Goal: Task Accomplishment & Management: Complete application form

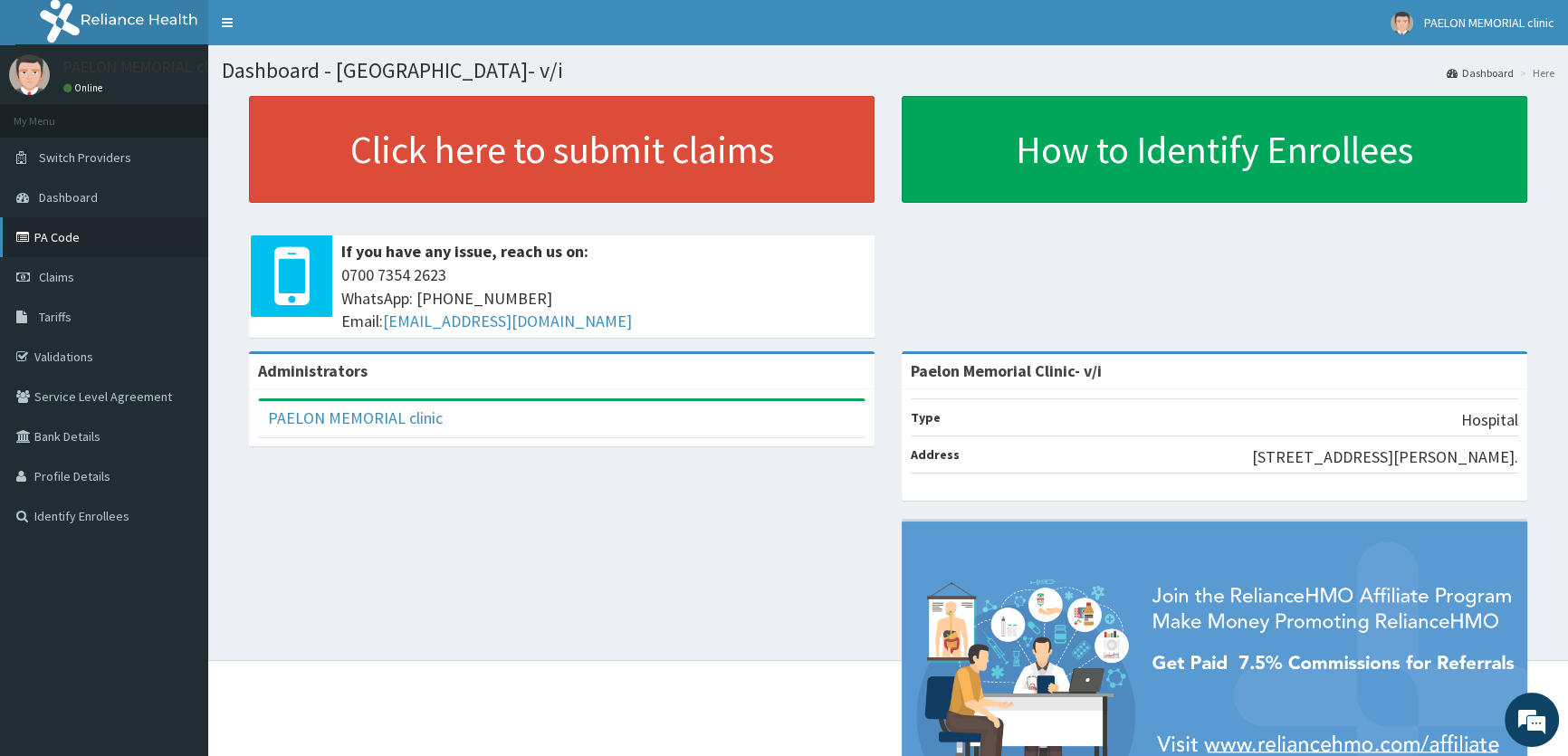
click at [75, 242] on link "PA Code" at bounding box center [104, 236] width 209 height 40
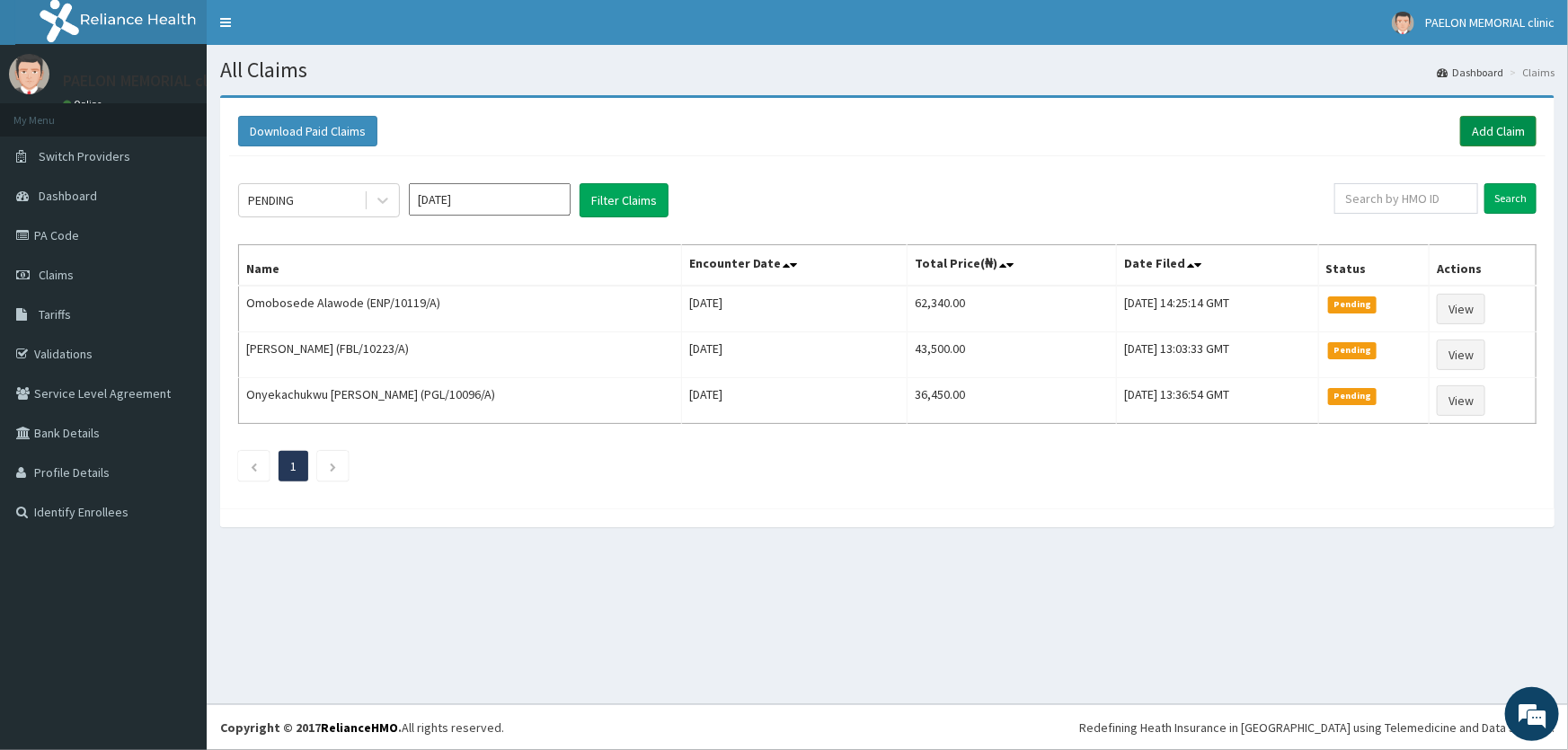
click at [1488, 134] on link "Add Claim" at bounding box center [1497, 131] width 76 height 30
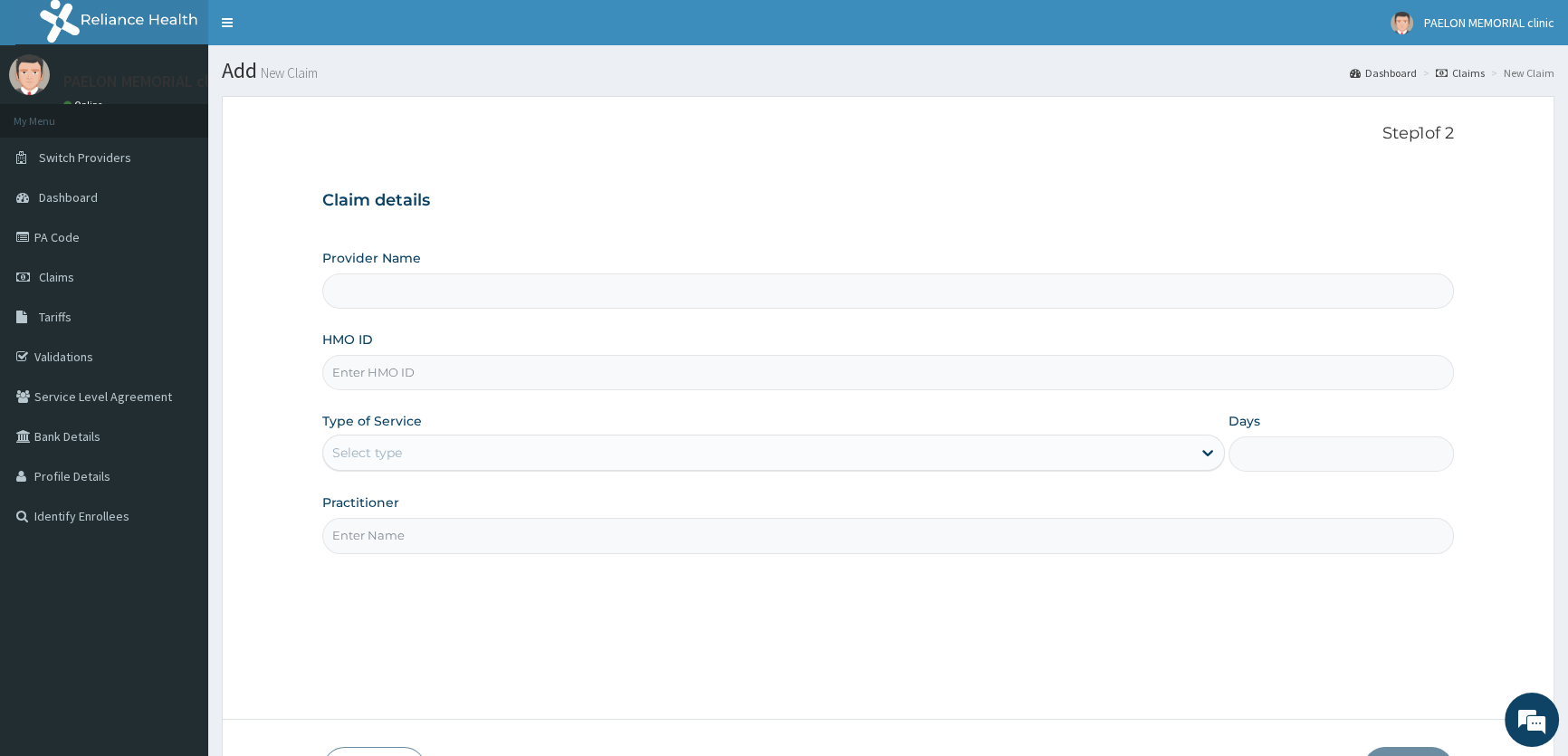
click at [391, 285] on input "Provider Name" at bounding box center [888, 291] width 1132 height 35
type input "Paelon Memorial Clinic- v/i"
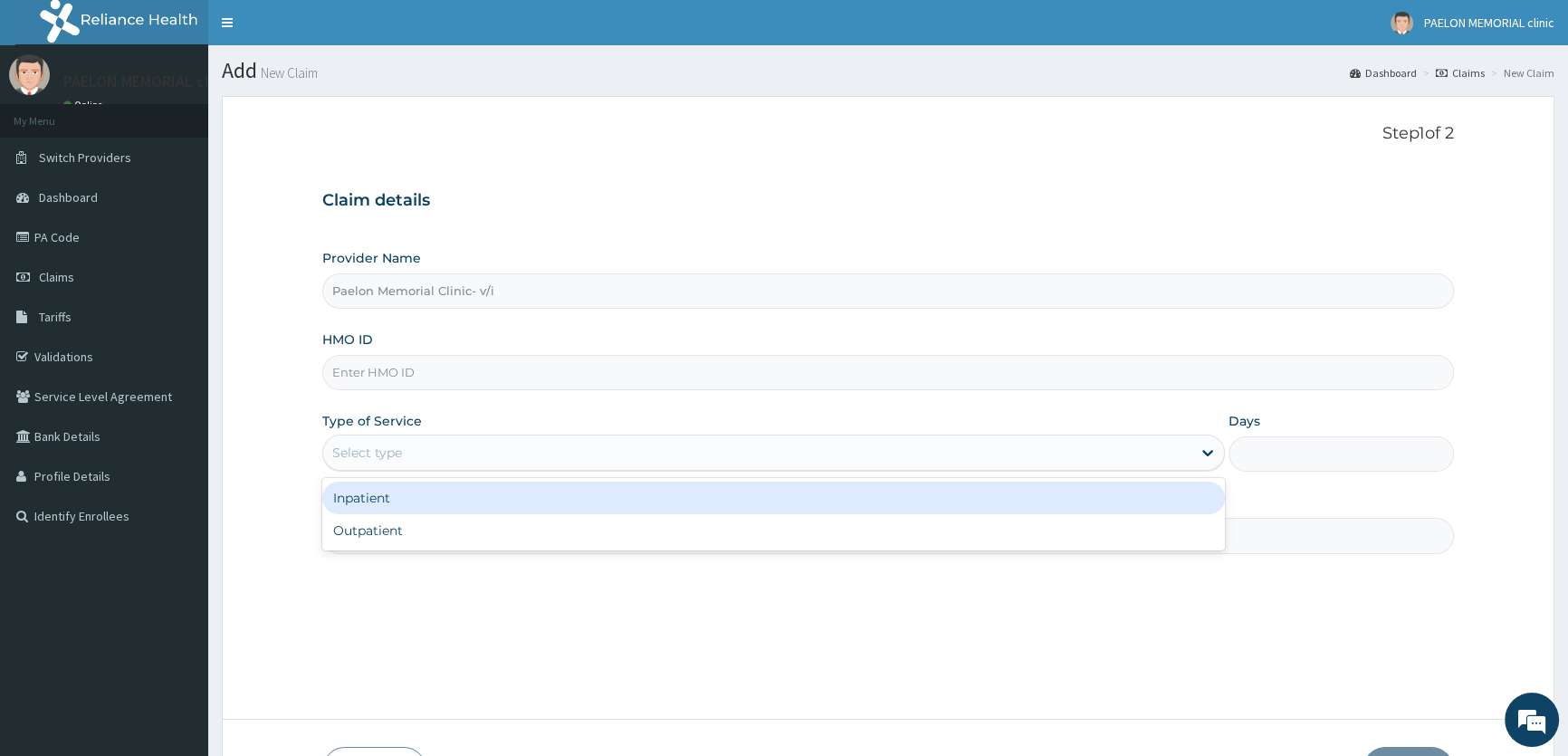
click at [389, 456] on div "Select type" at bounding box center [367, 453] width 70 height 18
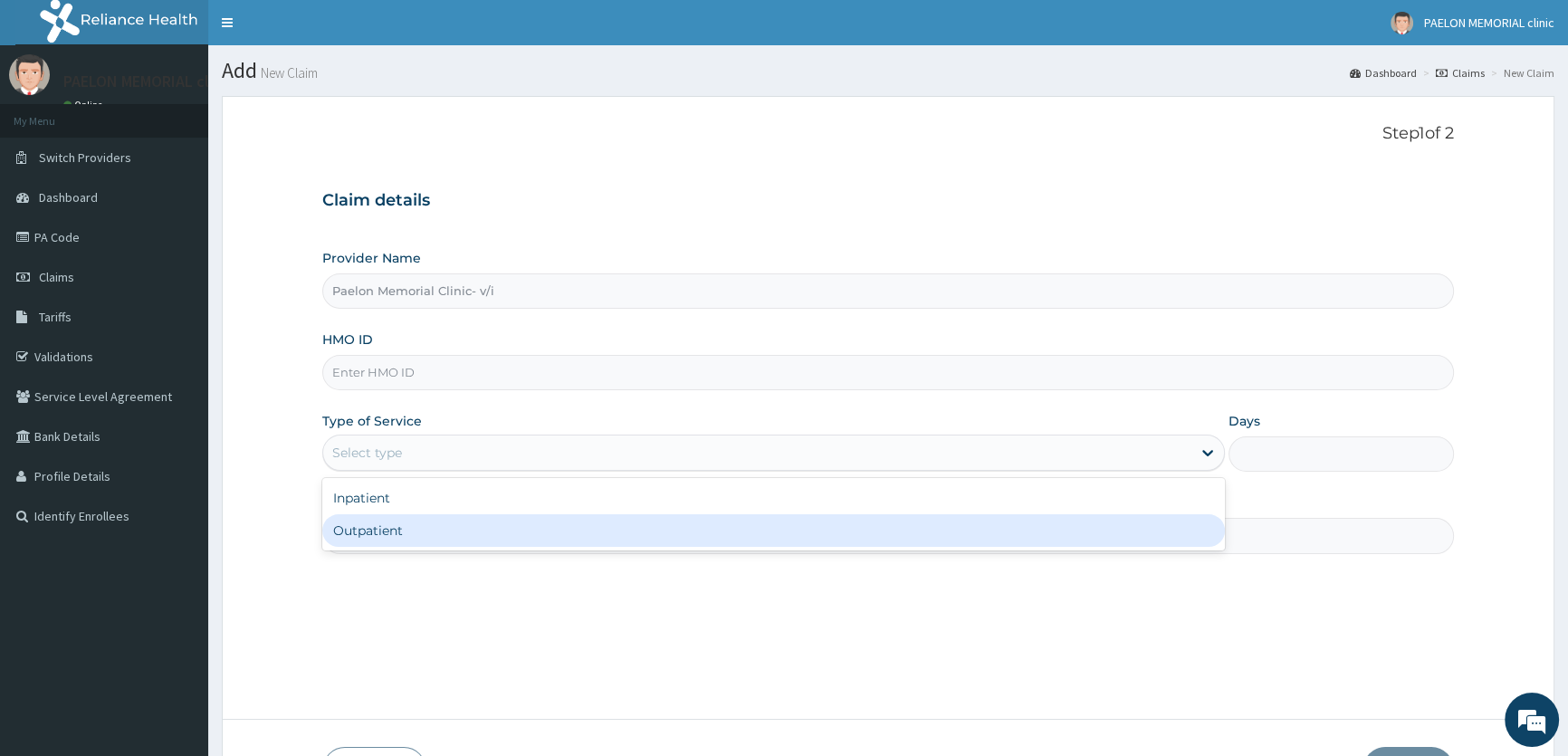
click at [383, 530] on div "Outpatient" at bounding box center [772, 530] width 902 height 32
type input "1"
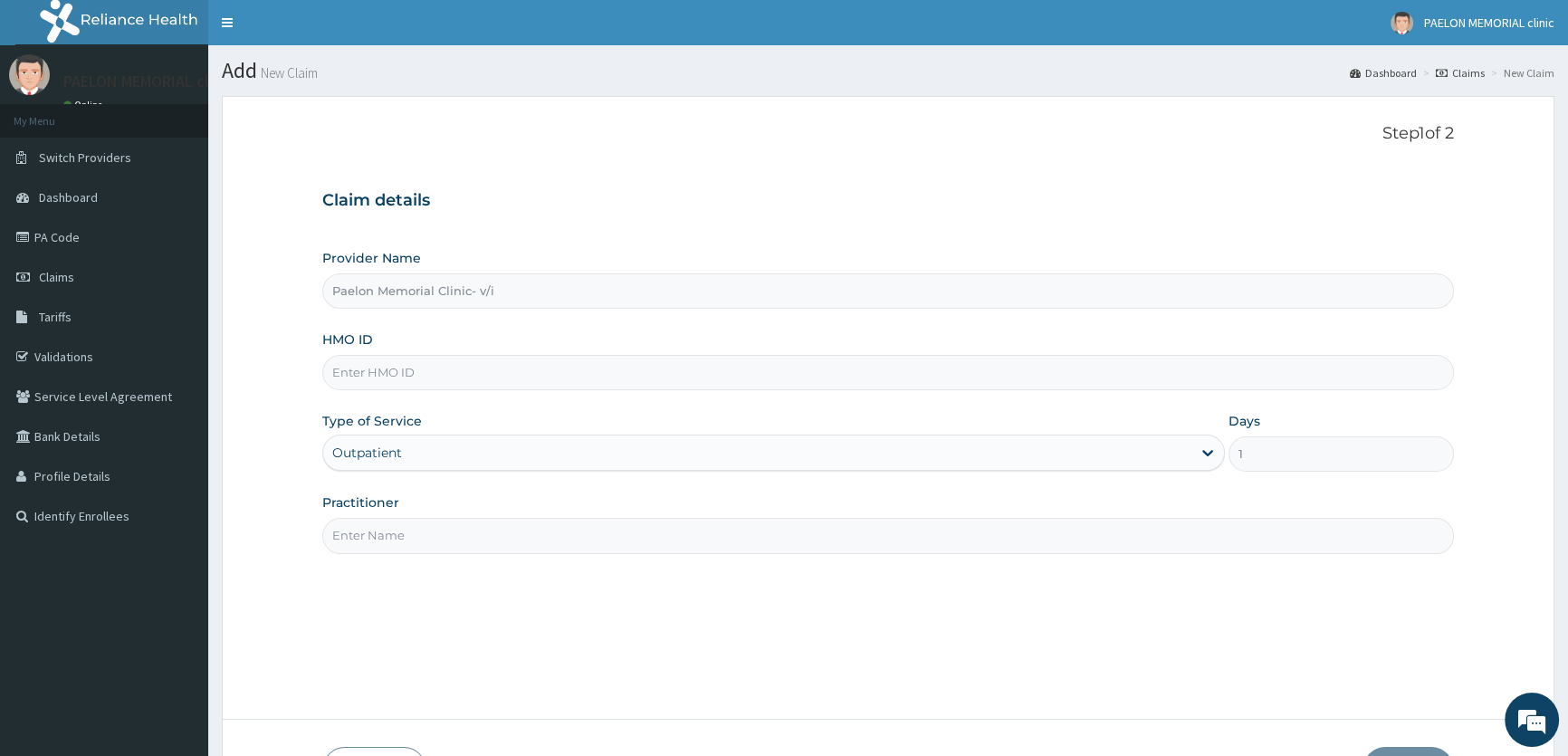
click at [471, 454] on div "Outpatient" at bounding box center [757, 452] width 868 height 29
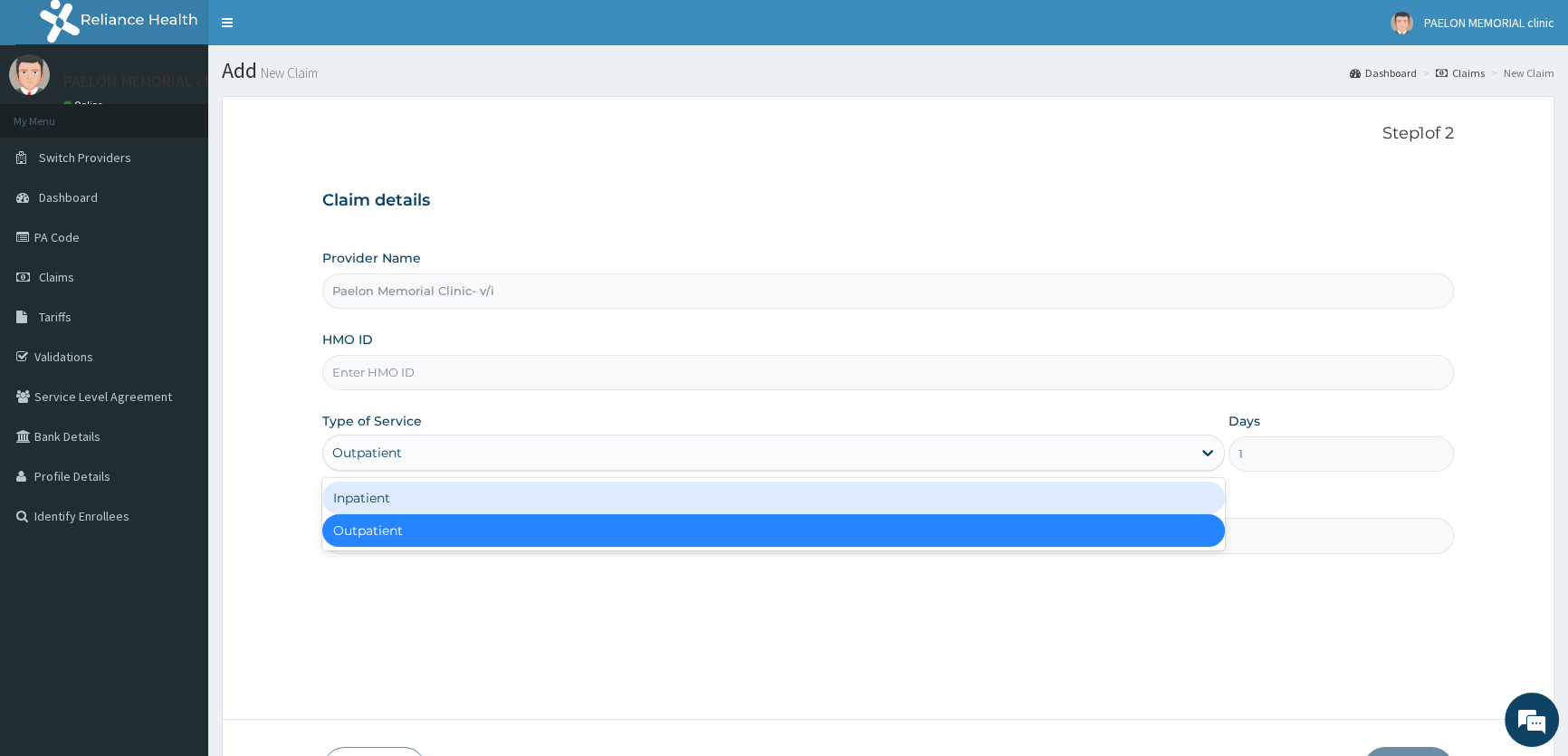
click at [441, 492] on div "Inpatient" at bounding box center [772, 498] width 902 height 32
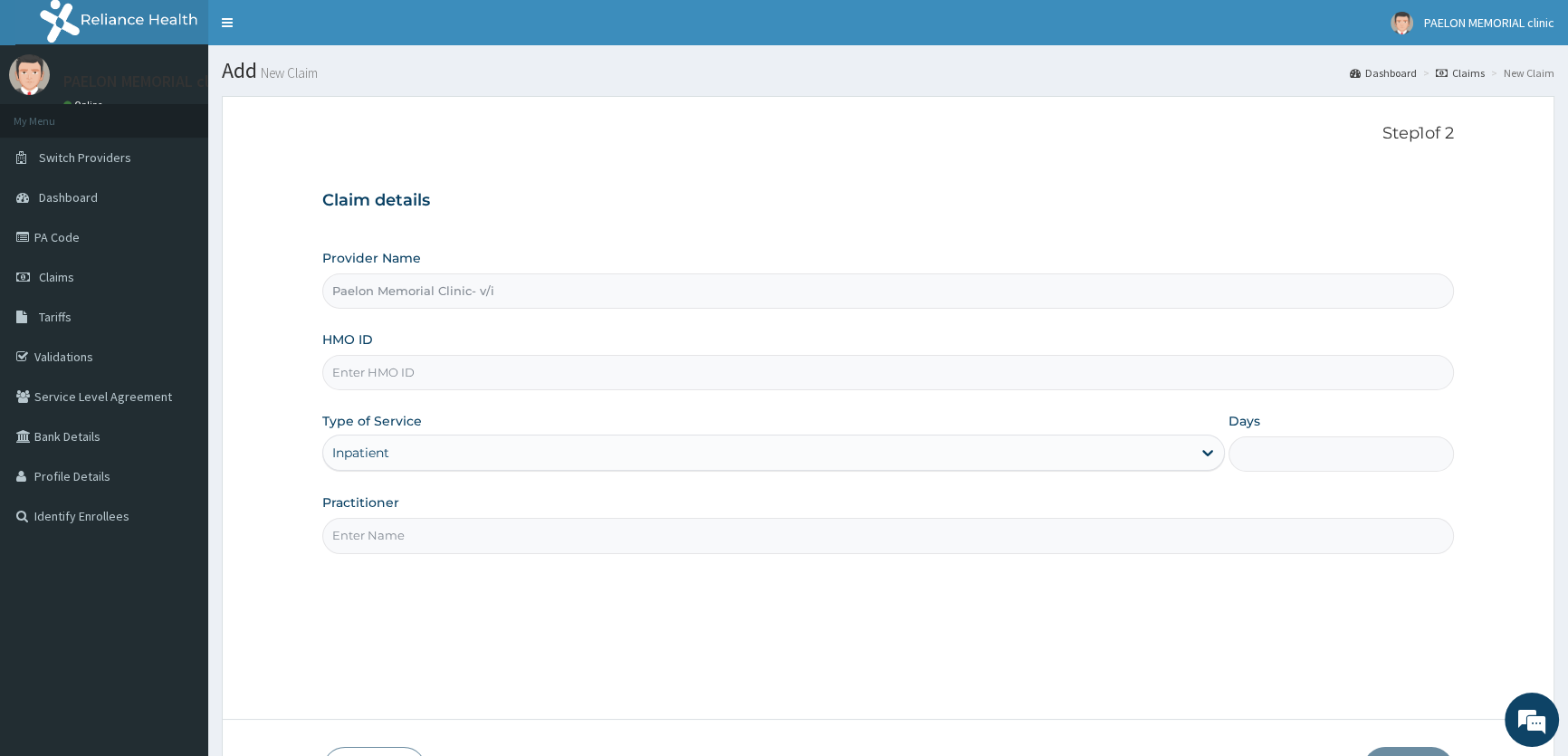
click at [439, 527] on input "Practitioner" at bounding box center [888, 535] width 1132 height 35
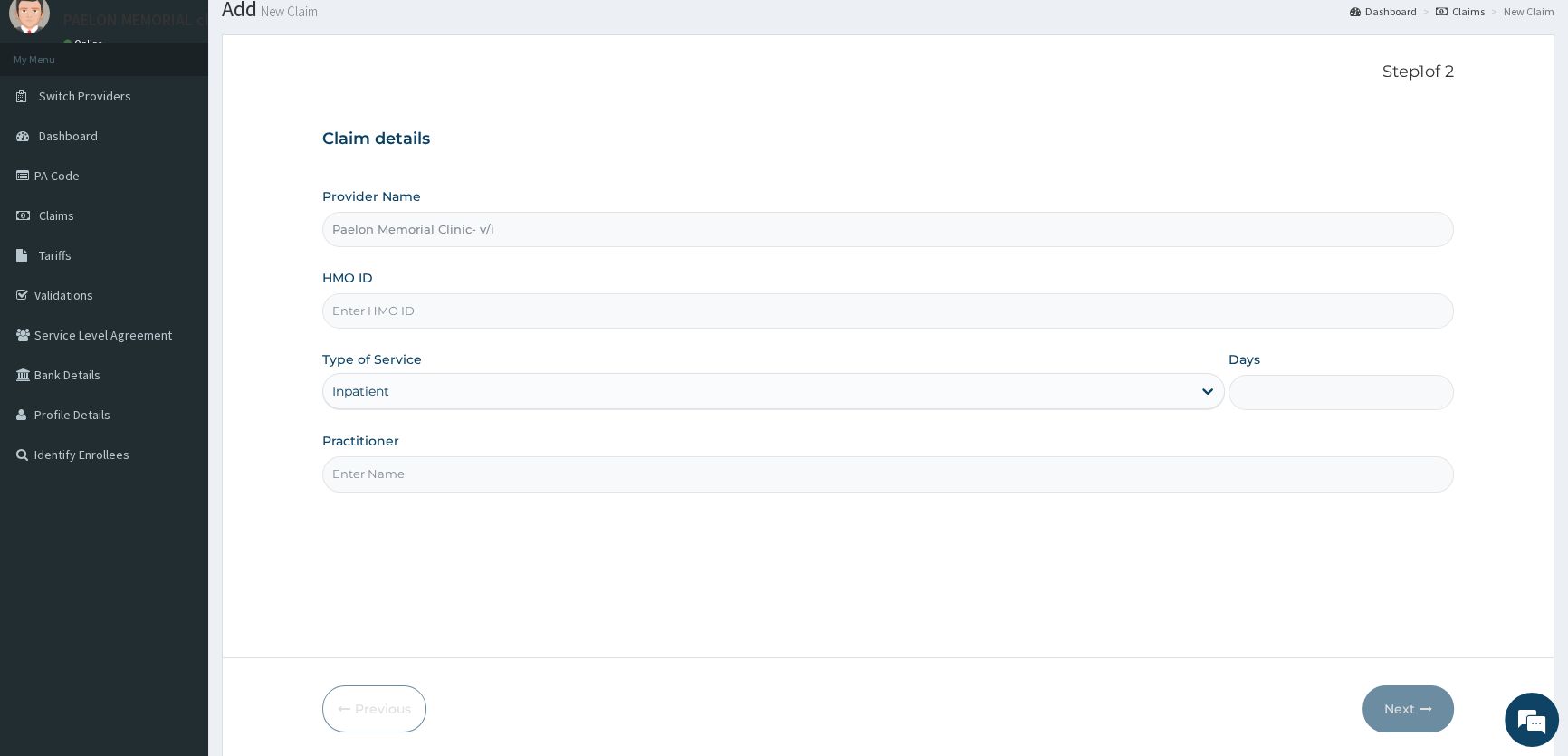
scroll to position [125, 0]
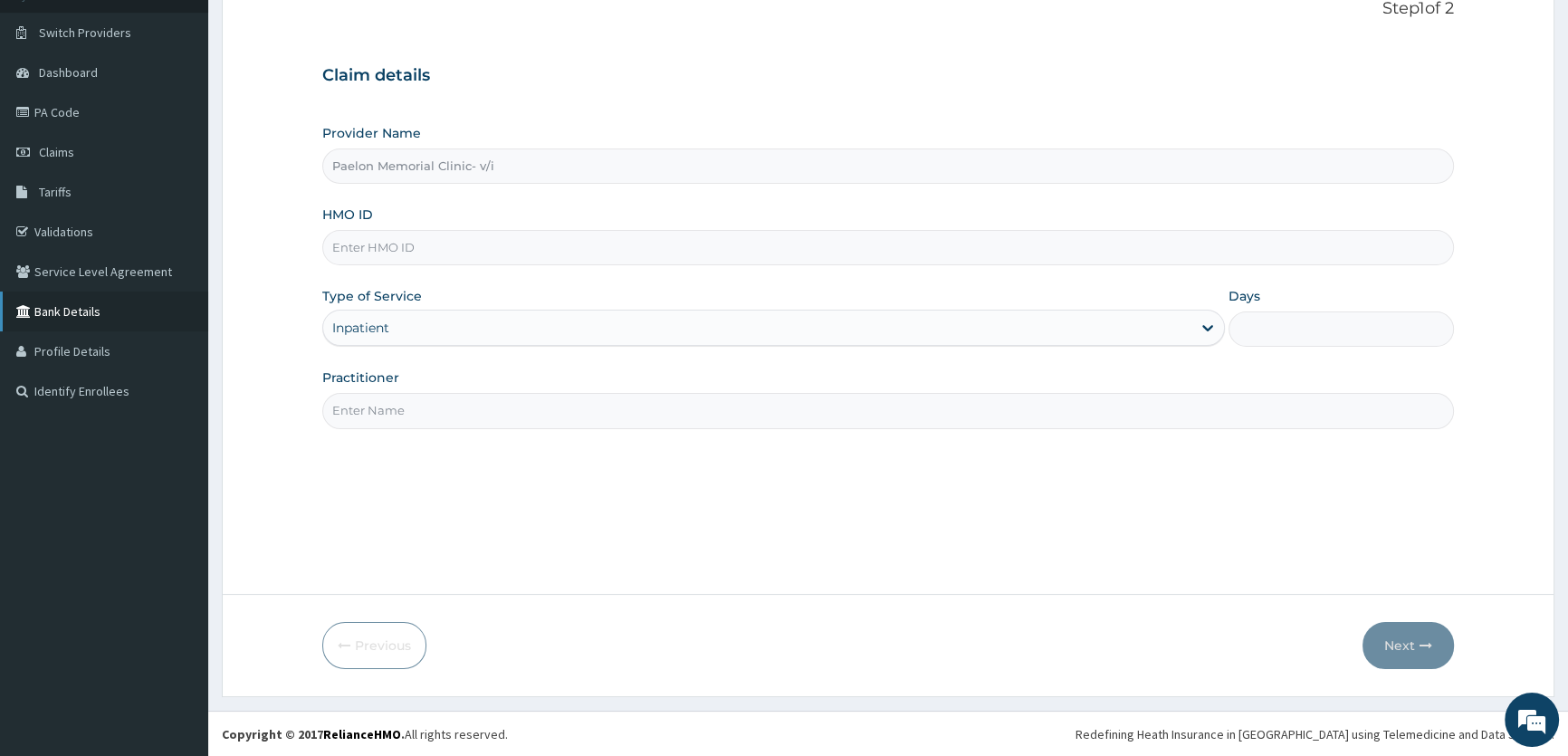
click at [72, 317] on link "Bank Details" at bounding box center [104, 311] width 209 height 40
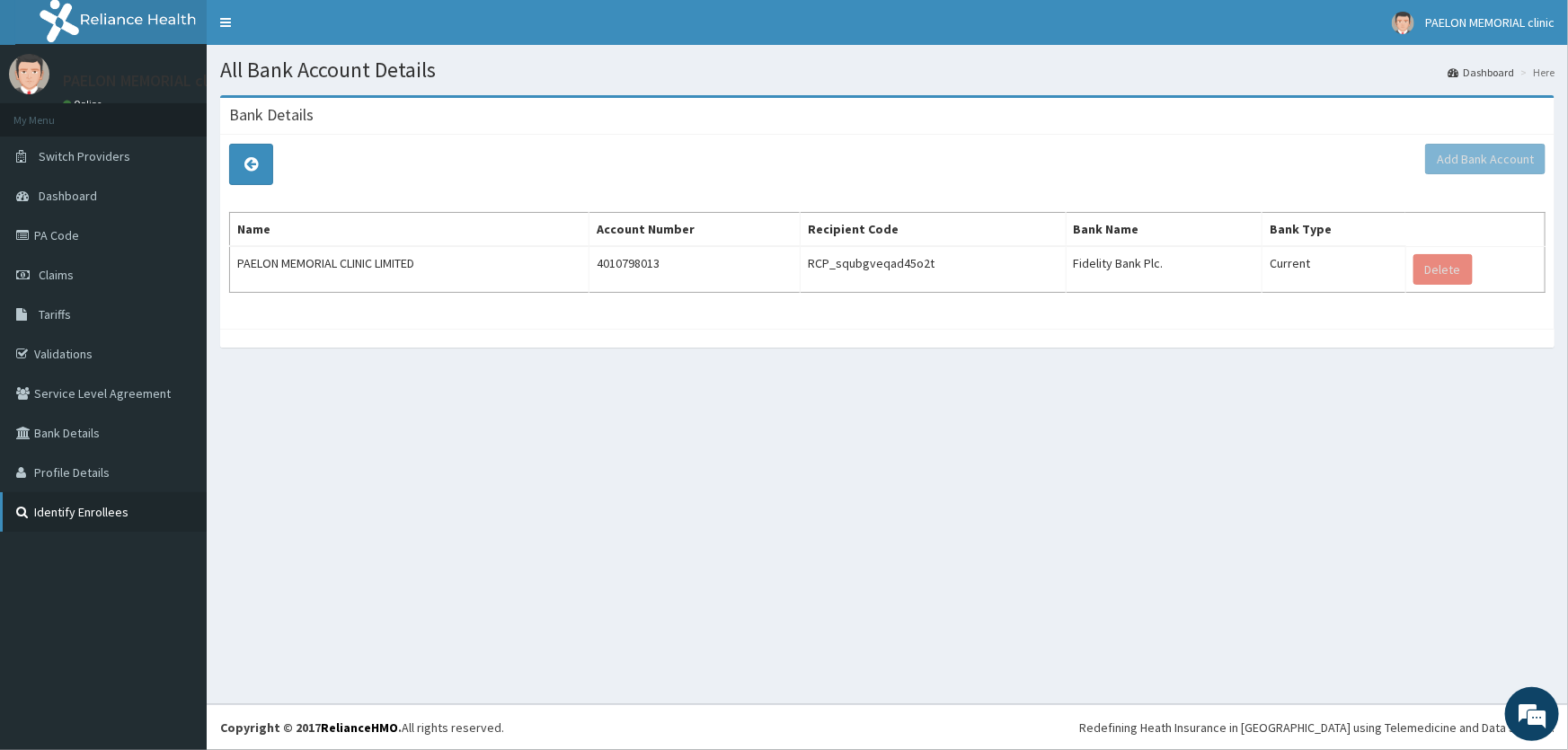
click at [82, 517] on link "Identify Enrollees" at bounding box center [103, 512] width 207 height 39
